Goal: Task Accomplishment & Management: Manage account settings

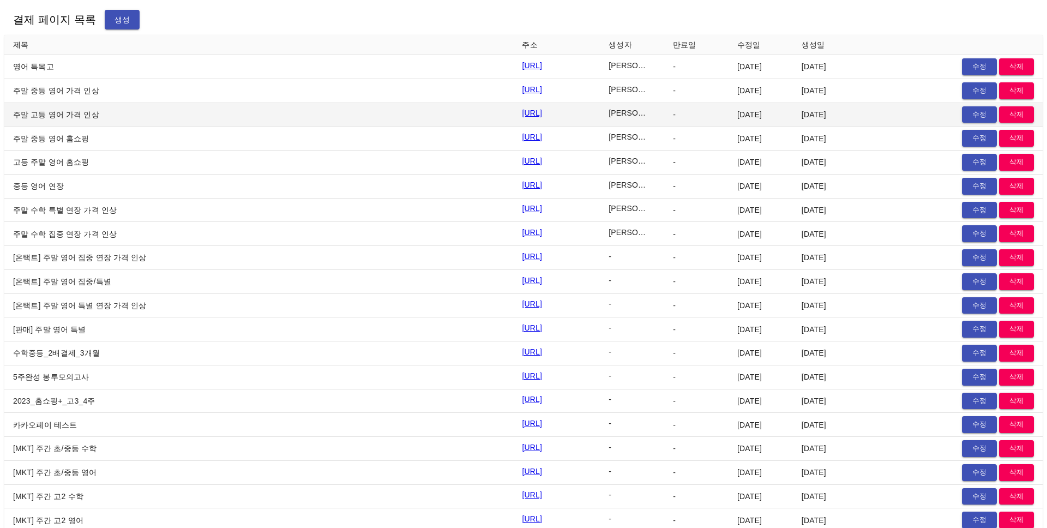
click at [600, 118] on td "[URL]" at bounding box center [556, 115] width 87 height 24
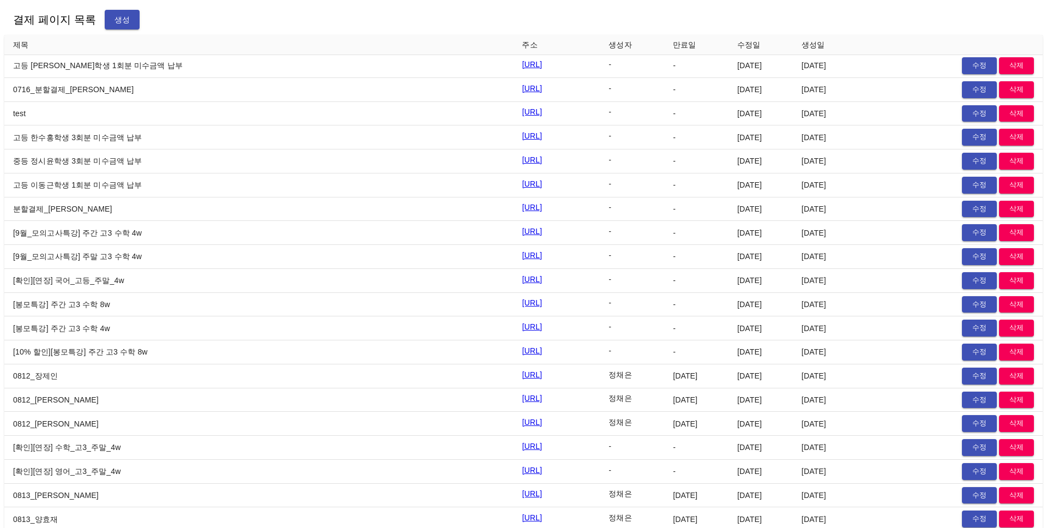
scroll to position [13547, 0]
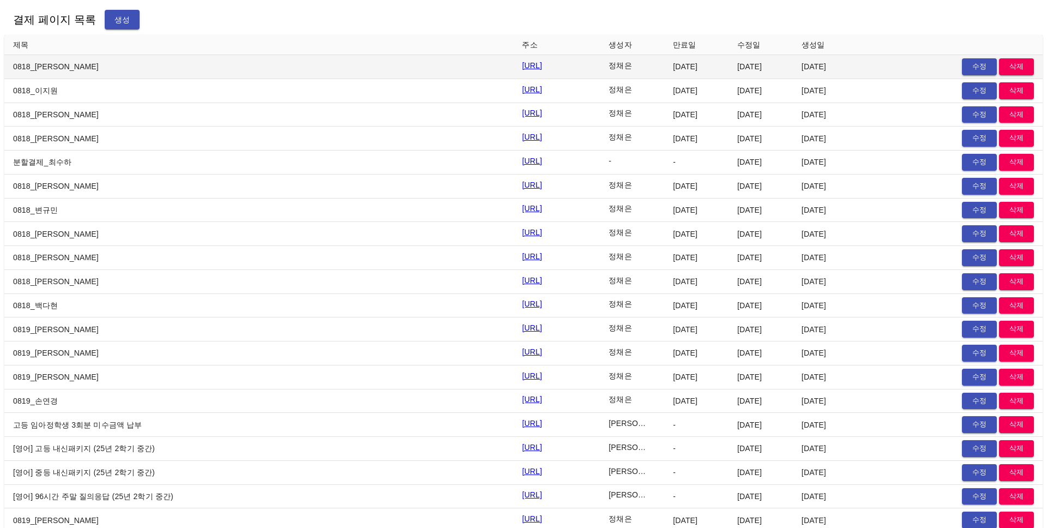
drag, startPoint x: 957, startPoint y: 64, endPoint x: 964, endPoint y: 64, distance: 6.6
click at [962, 64] on button "수정" at bounding box center [979, 66] width 35 height 17
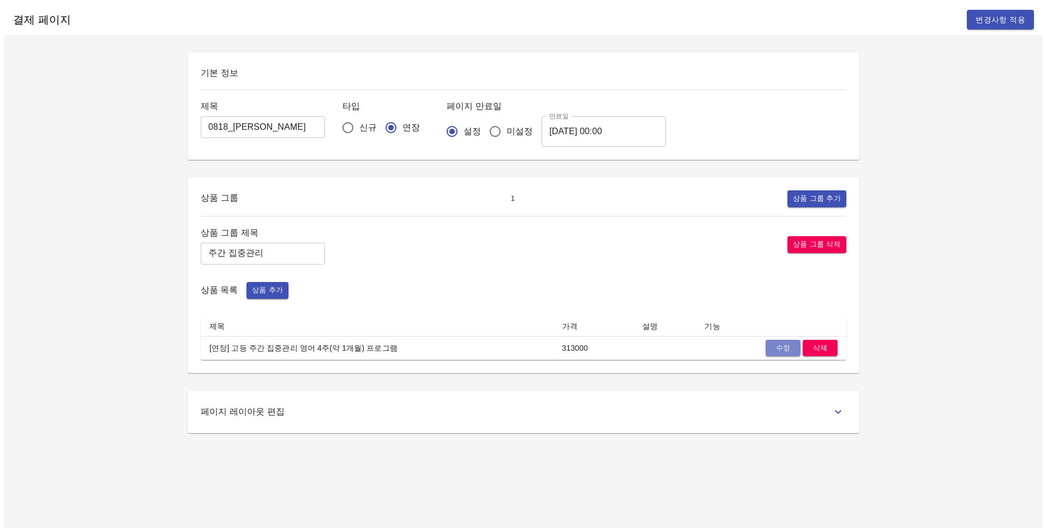
click at [781, 343] on span "수정" at bounding box center [783, 348] width 24 height 13
click at [783, 348] on span "수정" at bounding box center [783, 348] width 24 height 13
